Goal: Book appointment/travel/reservation

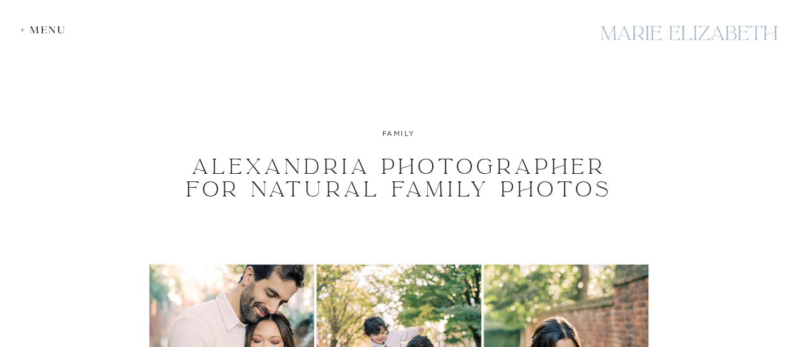
click at [27, 30] on div "+ Menu" at bounding box center [46, 30] width 52 height 12
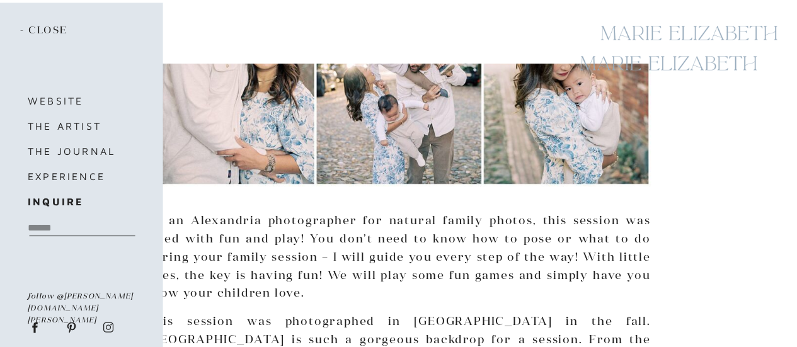
scroll to position [320, 0]
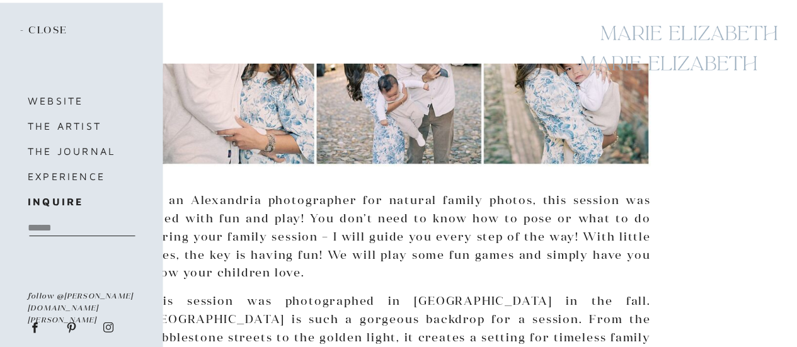
click at [44, 24] on h2 "- close" at bounding box center [46, 31] width 52 height 14
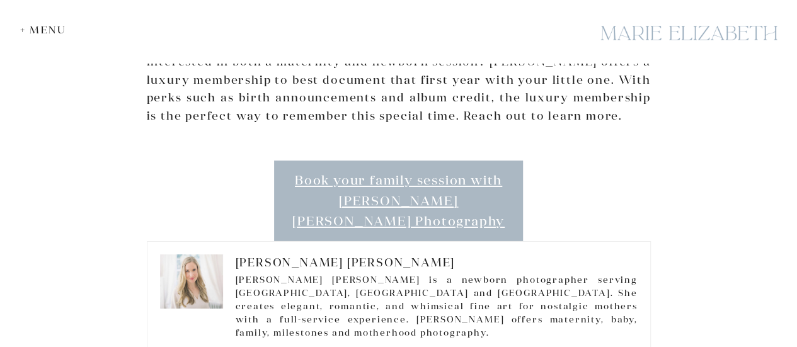
scroll to position [1930, 0]
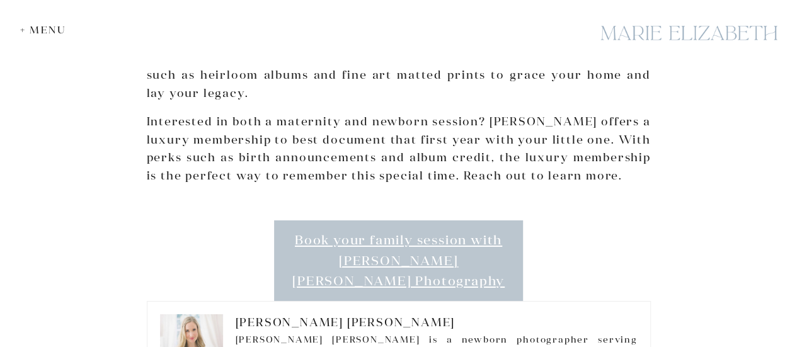
click at [448, 220] on link "Book your family session with [PERSON_NAME] [PERSON_NAME] Photography" at bounding box center [398, 260] width 249 height 81
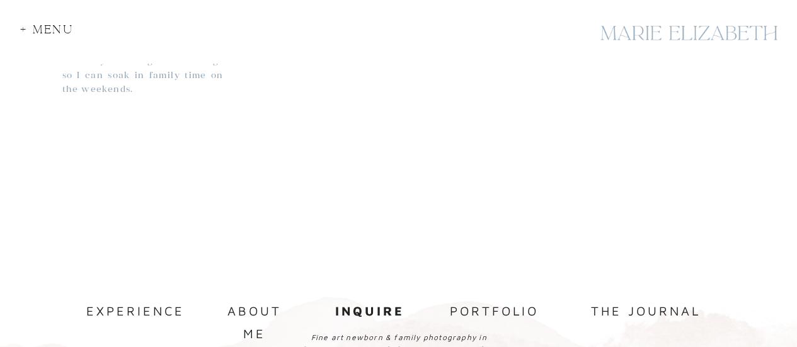
scroll to position [1237, 0]
